Goal: Task Accomplishment & Management: Complete application form

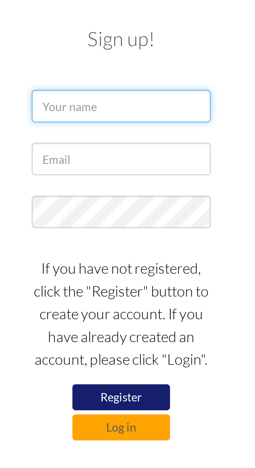
click at [142, 52] on input "text" at bounding box center [127, 53] width 57 height 10
type input "p"
type input "Precious Gay N. Talania"
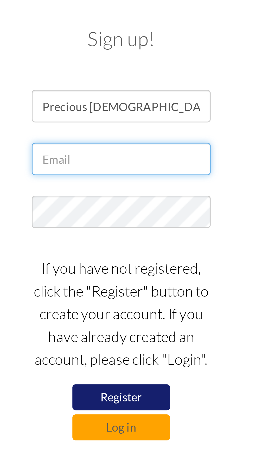
click at [144, 70] on input "text" at bounding box center [127, 70] width 57 height 10
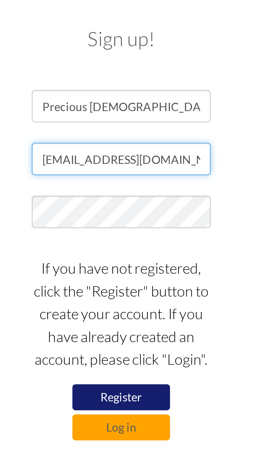
type input "pgntalanz18@gmail.com"
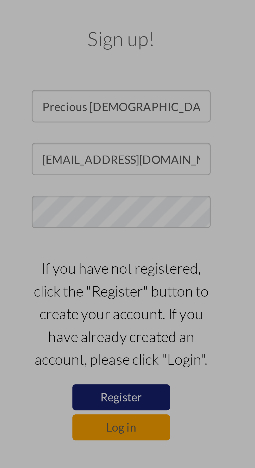
click at [131, 230] on div "Data check..." at bounding box center [127, 233] width 7 height 7
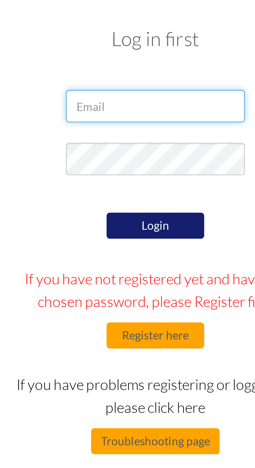
click at [144, 55] on input "email" at bounding box center [127, 53] width 57 height 10
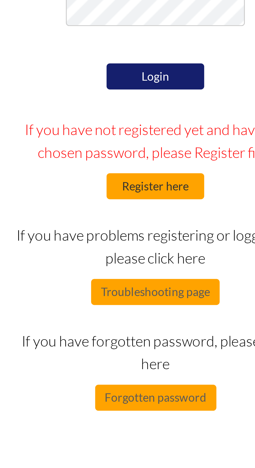
click at [137, 128] on button "Register here" at bounding box center [127, 127] width 31 height 8
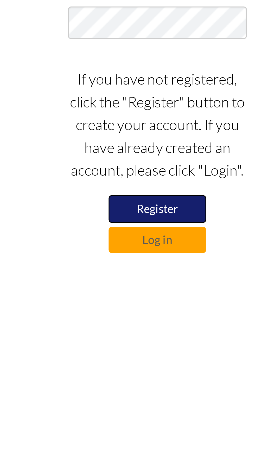
click at [133, 147] on button "Register" at bounding box center [127, 146] width 31 height 9
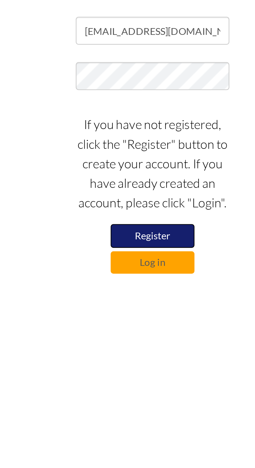
click at [133, 148] on button "Register" at bounding box center [127, 146] width 31 height 9
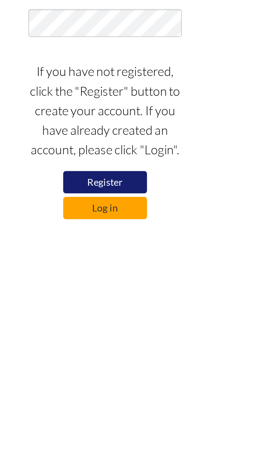
click at [136, 158] on button "Log in" at bounding box center [127, 156] width 31 height 8
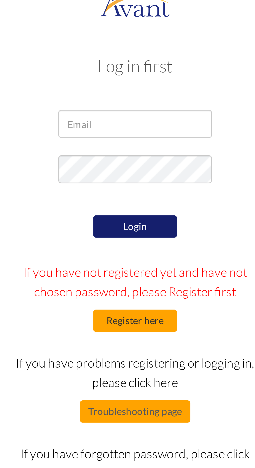
click at [132, 128] on button "Register here" at bounding box center [127, 127] width 31 height 8
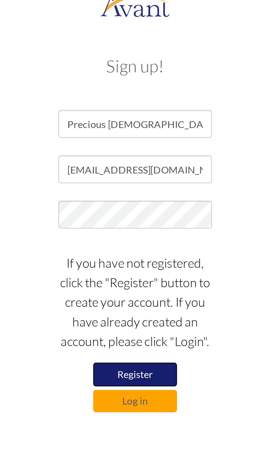
click at [130, 147] on button "Register" at bounding box center [127, 146] width 31 height 9
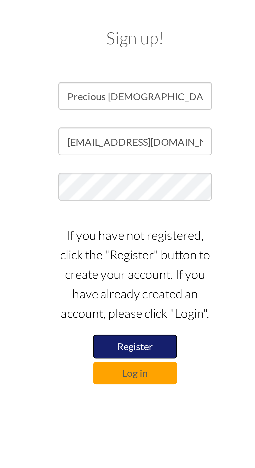
click at [133, 148] on button "Register" at bounding box center [127, 146] width 31 height 9
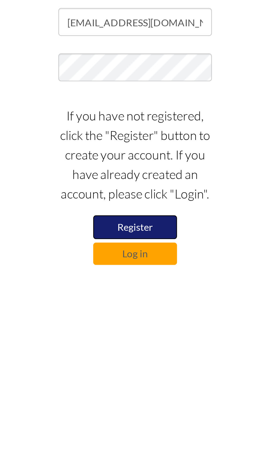
click at [133, 147] on button "Register" at bounding box center [127, 146] width 31 height 9
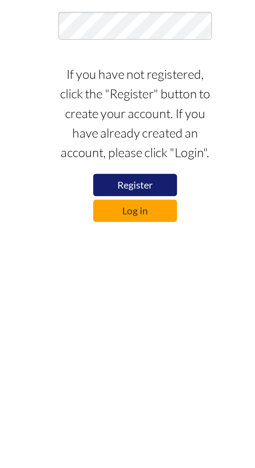
click at [135, 159] on button "Log in" at bounding box center [127, 156] width 31 height 8
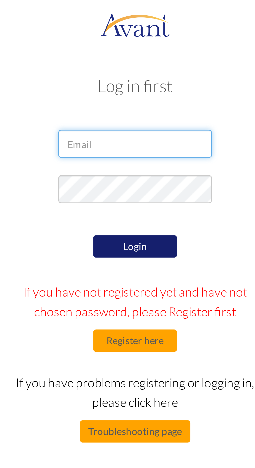
click at [143, 55] on input "email" at bounding box center [127, 53] width 57 height 10
type input "pgntalanz18@gmail.com"
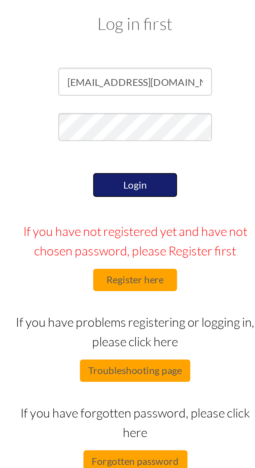
click at [131, 92] on button "Login" at bounding box center [127, 92] width 31 height 9
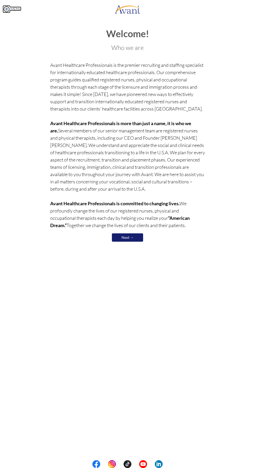
click at [16, 9] on link "MENU" at bounding box center [12, 9] width 19 height 4
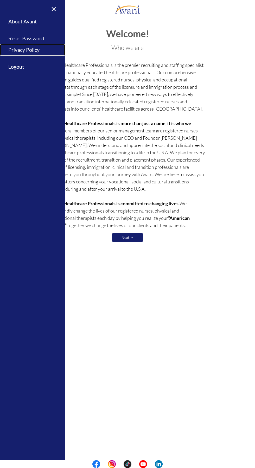
click at [38, 50] on link "Privacy Policy" at bounding box center [32, 50] width 65 height 12
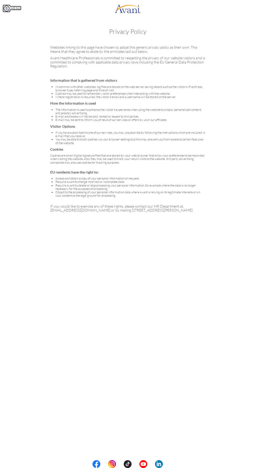
click at [16, 9] on link "MENU" at bounding box center [12, 9] width 19 height 4
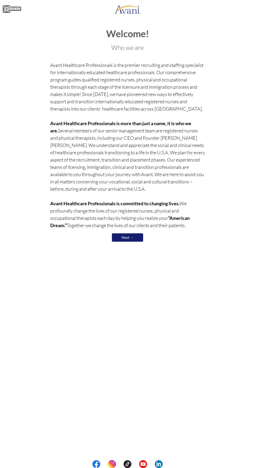
click at [16, 9] on link "MENU" at bounding box center [12, 9] width 19 height 4
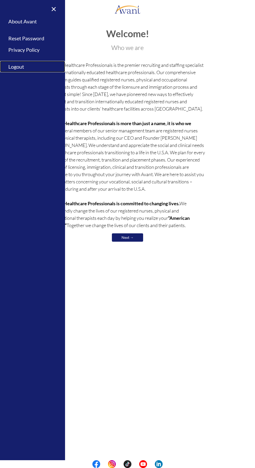
click at [22, 66] on link "Logout" at bounding box center [32, 67] width 65 height 12
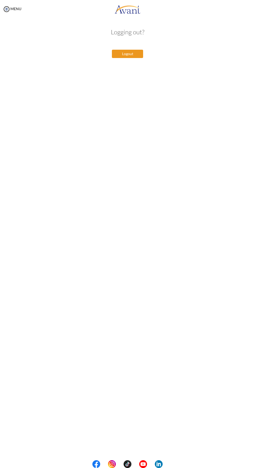
click at [129, 54] on button "Logout" at bounding box center [127, 54] width 31 height 8
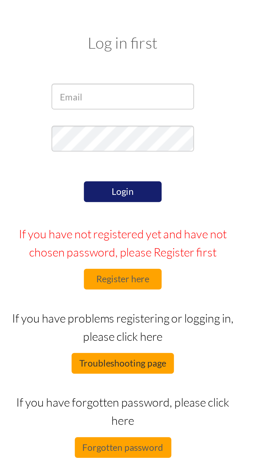
click at [114, 162] on button "Troubleshooting page" at bounding box center [127, 161] width 41 height 8
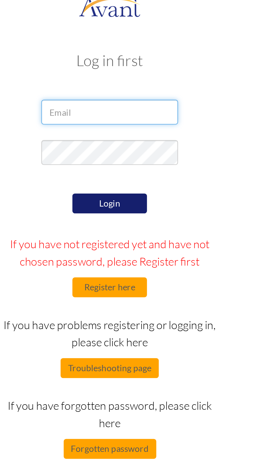
click at [147, 55] on input "email" at bounding box center [127, 53] width 57 height 10
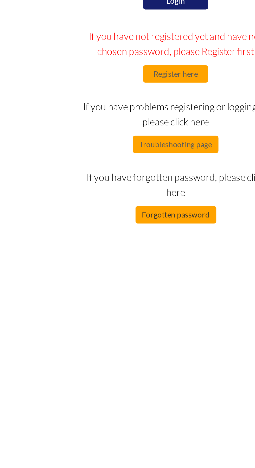
click at [134, 195] on button "Forgotten password" at bounding box center [127, 194] width 39 height 8
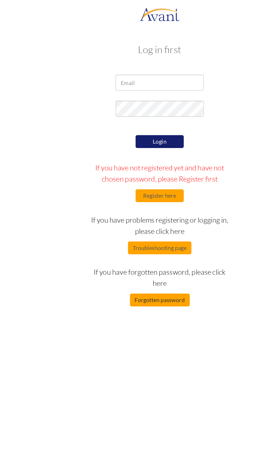
click at [131, 197] on button "Forgotten password" at bounding box center [127, 194] width 39 height 8
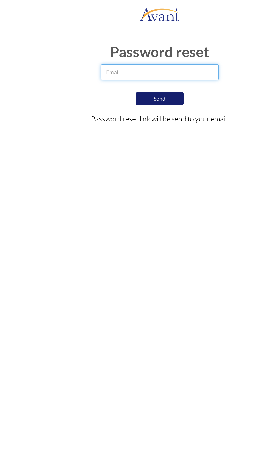
click at [147, 48] on input "email" at bounding box center [127, 47] width 76 height 10
type input "pgntalanz18@gmail.com"
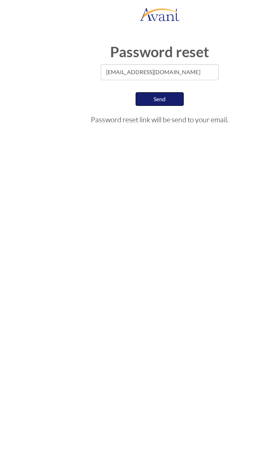
click at [131, 64] on button "Send" at bounding box center [127, 64] width 31 height 9
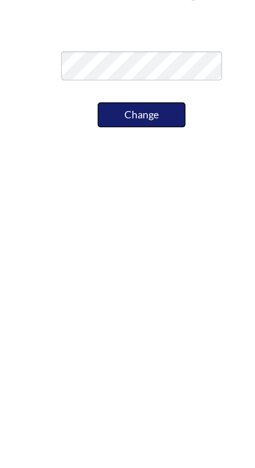
click at [132, 76] on button "Change" at bounding box center [127, 76] width 31 height 9
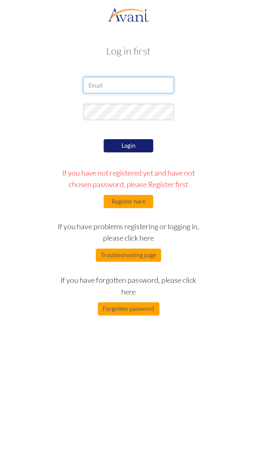
click at [136, 55] on input "email" at bounding box center [127, 53] width 57 height 10
type input "pgntalanz18@gmail.com"
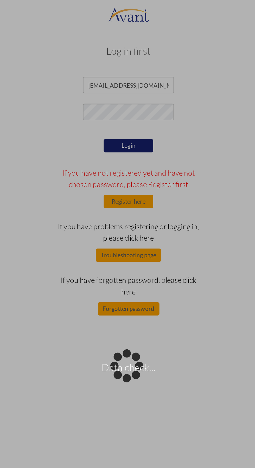
click at [131, 230] on div "Data check..." at bounding box center [127, 233] width 7 height 7
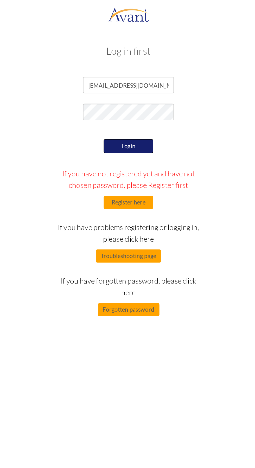
click at [130, 92] on button "Login" at bounding box center [127, 92] width 31 height 9
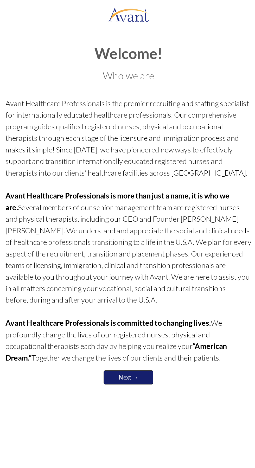
click at [133, 236] on link "Next →" at bounding box center [127, 237] width 31 height 9
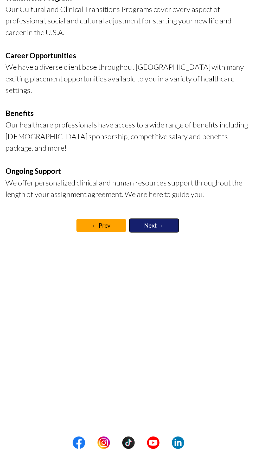
click at [148, 323] on link "Next →" at bounding box center [143, 327] width 31 height 9
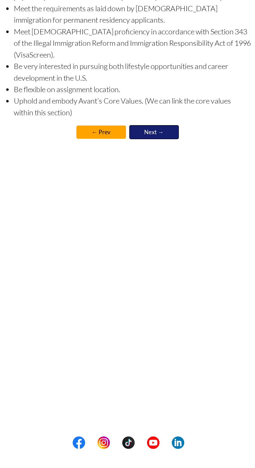
click at [147, 264] on link "Next →" at bounding box center [143, 268] width 31 height 9
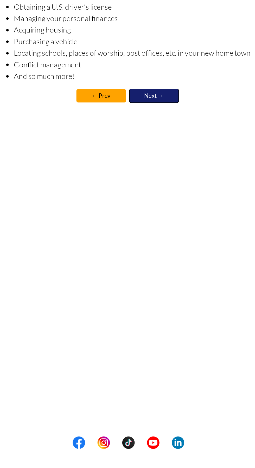
click at [149, 245] on link "Next →" at bounding box center [143, 245] width 31 height 9
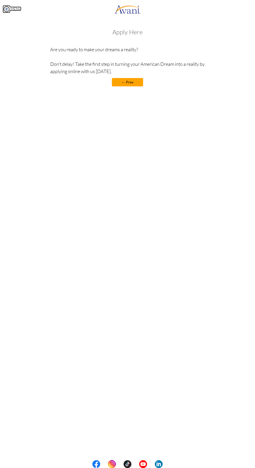
click at [15, 9] on link "MENU" at bounding box center [12, 9] width 19 height 4
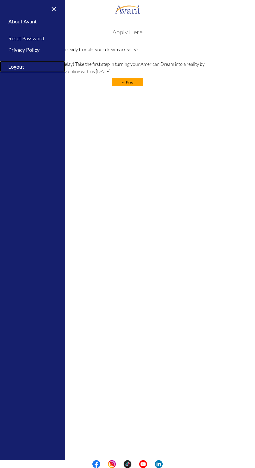
click at [22, 66] on link "Logout" at bounding box center [32, 67] width 65 height 12
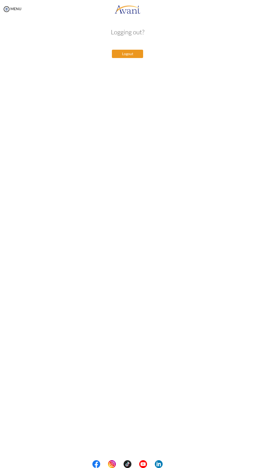
click at [130, 54] on button "Logout" at bounding box center [127, 54] width 31 height 8
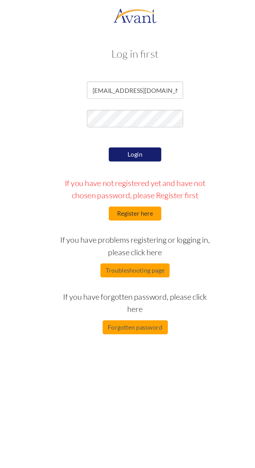
click at [135, 126] on button "Register here" at bounding box center [127, 127] width 31 height 8
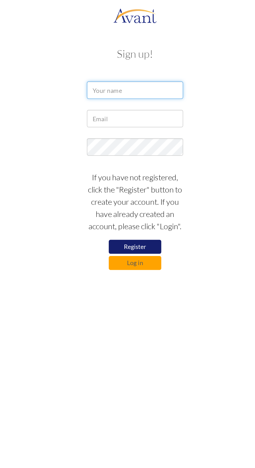
click at [146, 54] on input "text" at bounding box center [127, 53] width 57 height 10
type input "Precious Gay N. Talania"
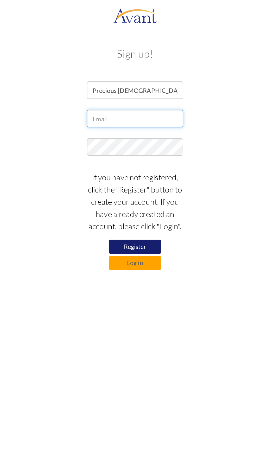
click at [141, 70] on input "text" at bounding box center [127, 70] width 57 height 10
type input "pgntalanz18@gmail.com"
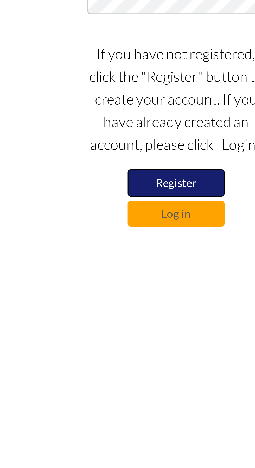
click at [129, 147] on button "Register" at bounding box center [127, 146] width 31 height 9
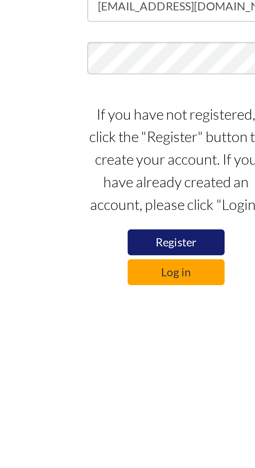
click at [131, 157] on button "Log in" at bounding box center [127, 156] width 31 height 8
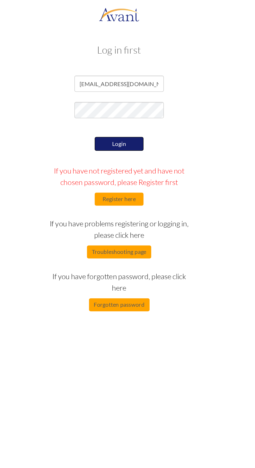
click at [131, 92] on button "Login" at bounding box center [127, 92] width 31 height 9
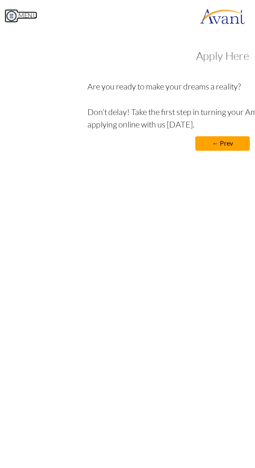
click at [11, 9] on link "MENU" at bounding box center [12, 9] width 19 height 4
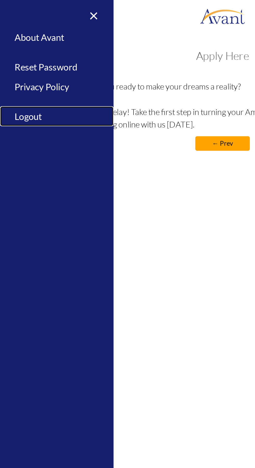
click at [21, 67] on link "Logout" at bounding box center [32, 67] width 65 height 12
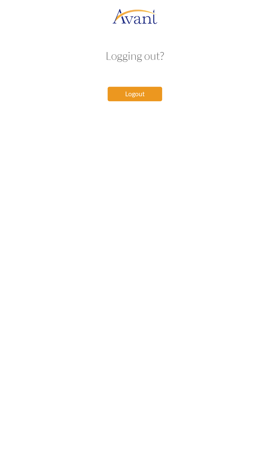
click at [128, 53] on button "Logout" at bounding box center [127, 54] width 31 height 8
